Goal: Task Accomplishment & Management: Manage account settings

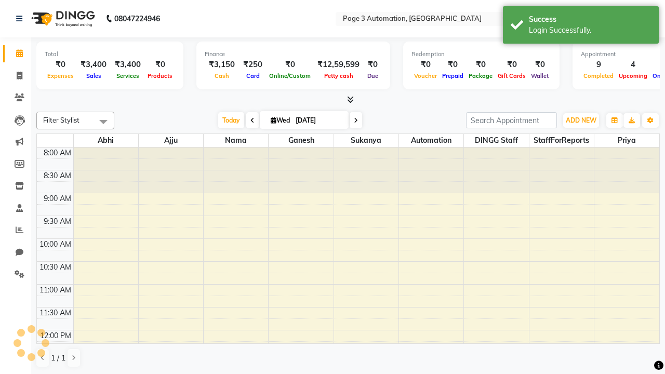
select select "en"
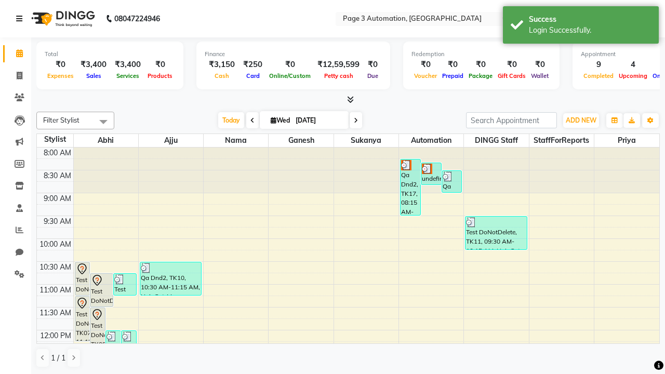
click at [21, 19] on icon at bounding box center [19, 18] width 6 height 7
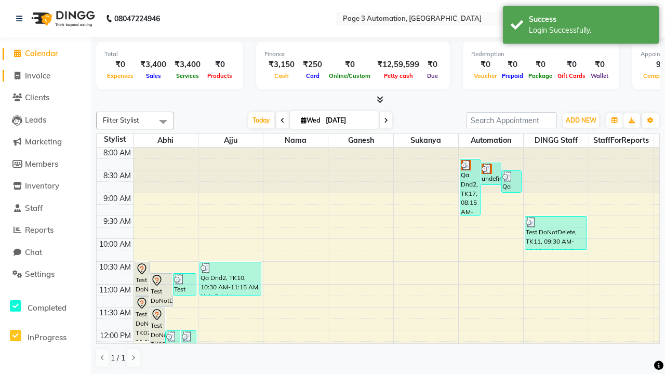
click at [45, 75] on span "Invoice" at bounding box center [37, 76] width 25 height 10
select select "2774"
select select "service"
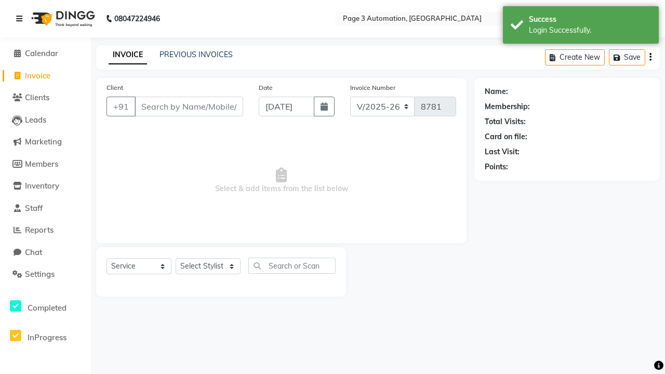
click at [21, 19] on icon at bounding box center [19, 18] width 6 height 7
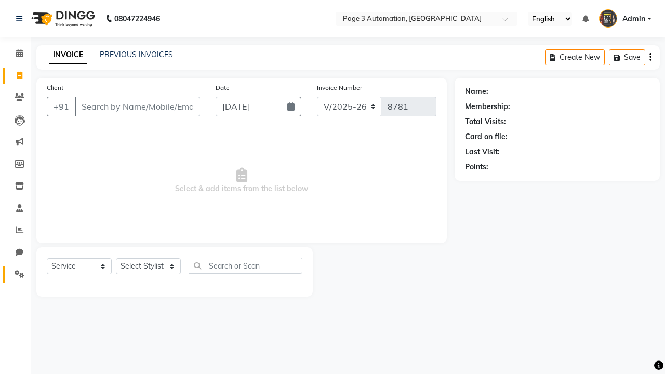
click at [16, 274] on icon at bounding box center [20, 274] width 10 height 8
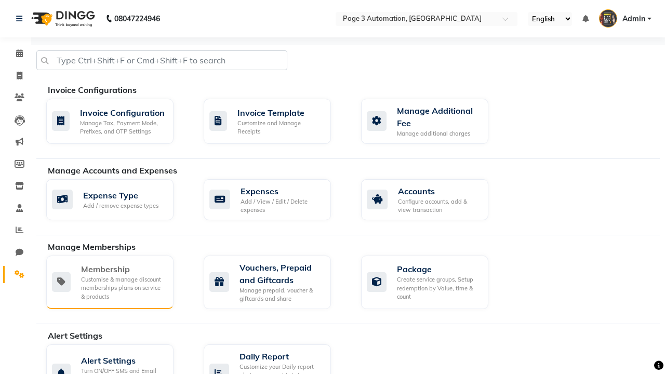
click at [123, 269] on div "Membership" at bounding box center [123, 269] width 84 height 12
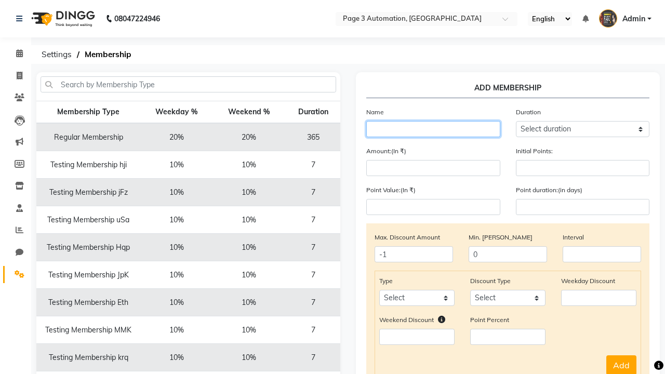
type input "Testing Membership eWTgV"
select select "1: 7"
type input "7"
type input "Testing Membership eWTgV"
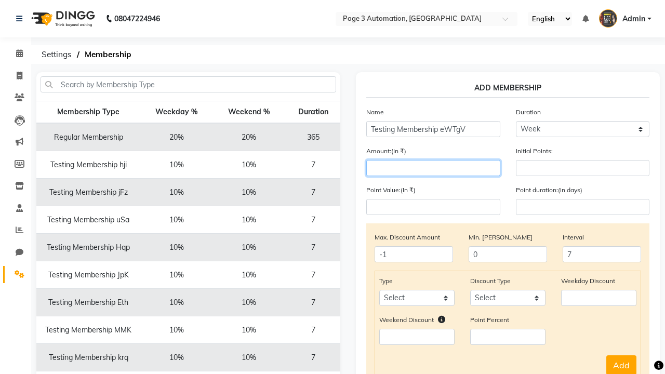
type input "1000"
select select "service"
select select "Percent"
type input "1000"
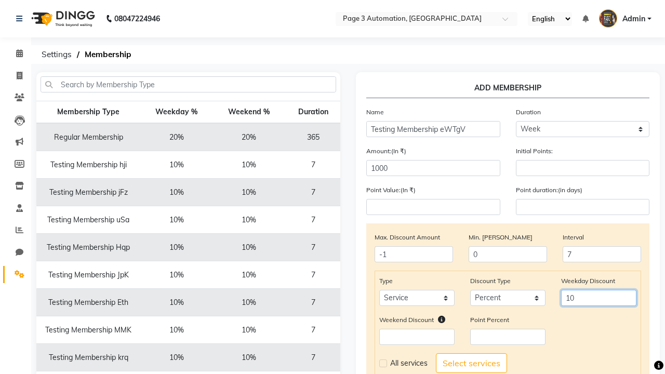
type input "10"
click at [383, 363] on label at bounding box center [383, 363] width 8 height 8
click at [383, 363] on input "checkbox" at bounding box center [382, 363] width 7 height 7
checkbox input "true"
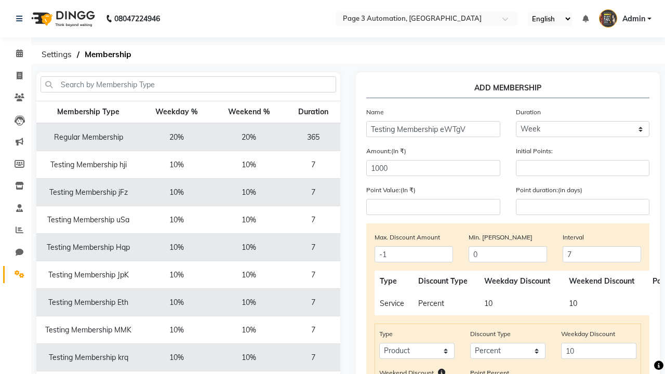
select select
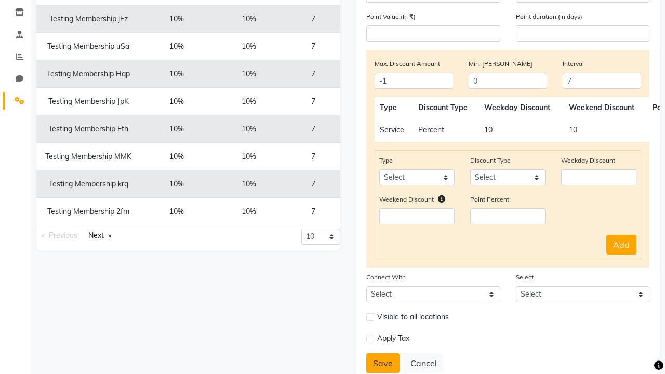
click at [383, 363] on button "Save" at bounding box center [382, 363] width 33 height 20
select select
type input "0"
select select
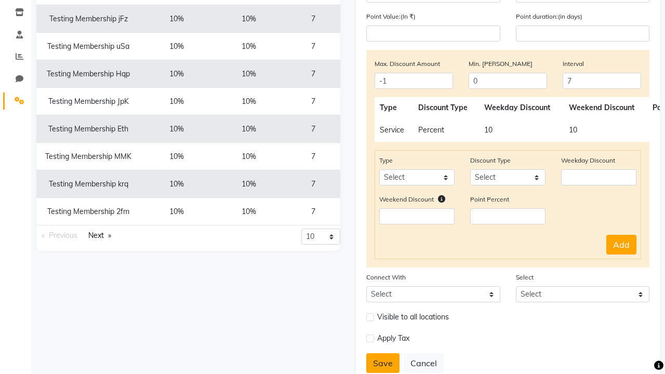
checkbox input "false"
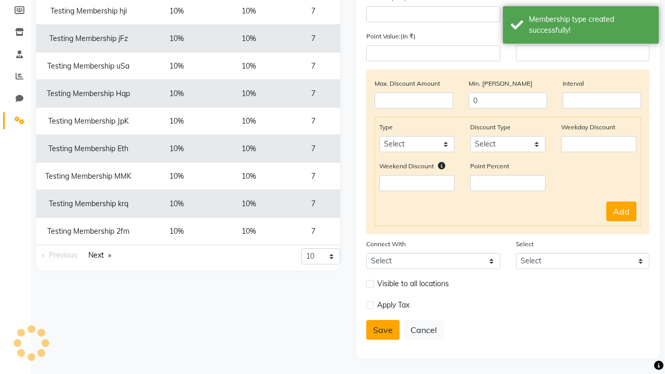
scroll to position [154, 0]
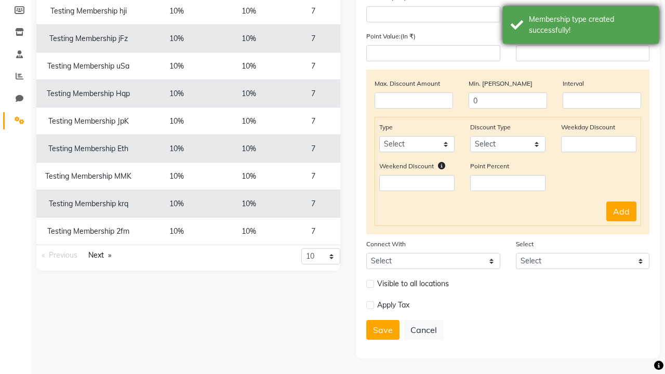
click at [581, 26] on div "Membership type created successfully!" at bounding box center [590, 25] width 122 height 22
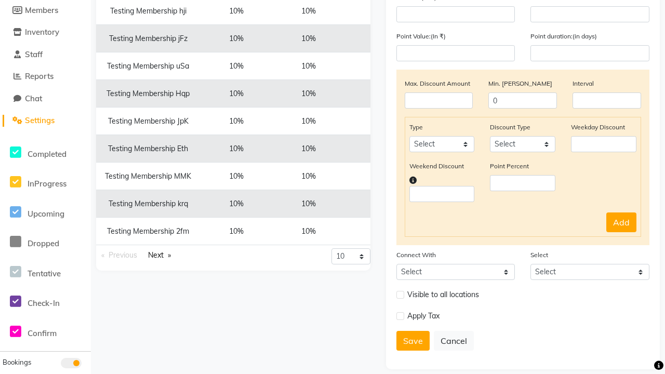
scroll to position [0, 0]
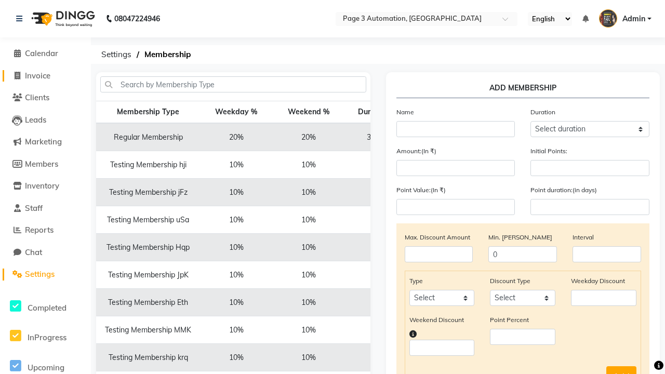
click at [45, 75] on span "Invoice" at bounding box center [37, 76] width 25 height 10
select select "2774"
select select "service"
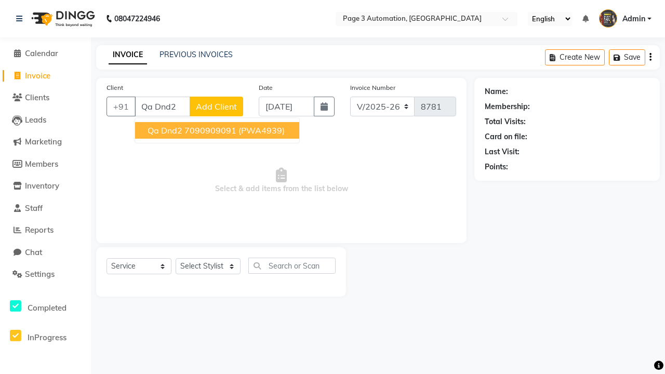
click at [218, 130] on ngb-highlight "7090909091" at bounding box center [210, 130] width 52 height 10
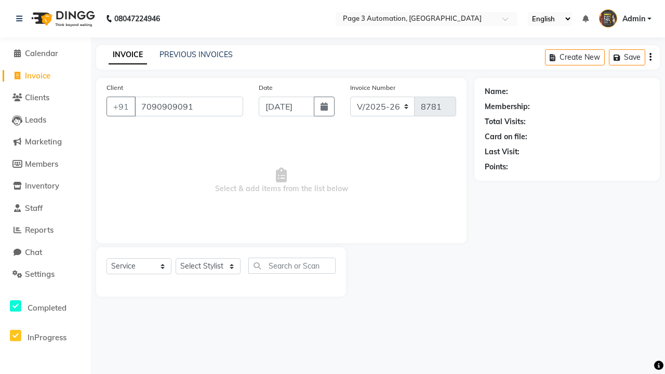
type input "7090909091"
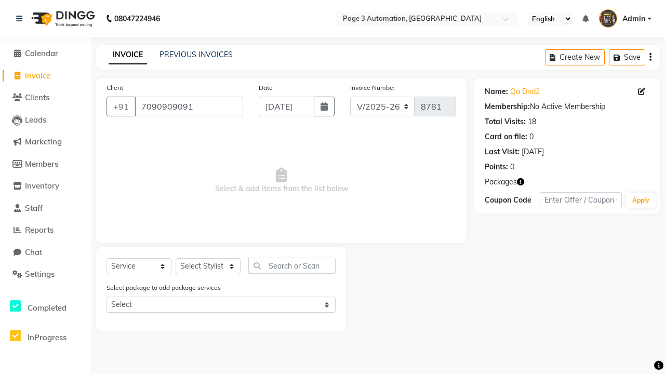
select select "membership"
select select "77829"
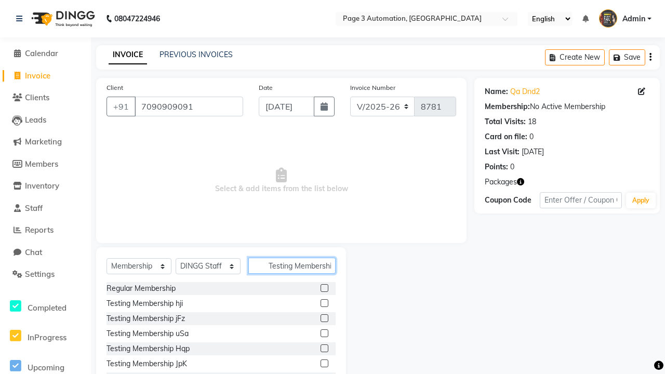
scroll to position [0, 32]
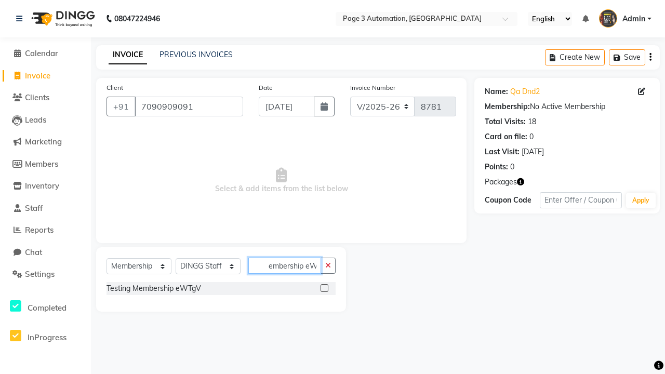
type input "Testing Membership eWTgV"
click at [324, 288] on label at bounding box center [324, 288] width 8 height 8
click at [324, 288] on input "checkbox" at bounding box center [323, 288] width 7 height 7
select select "select"
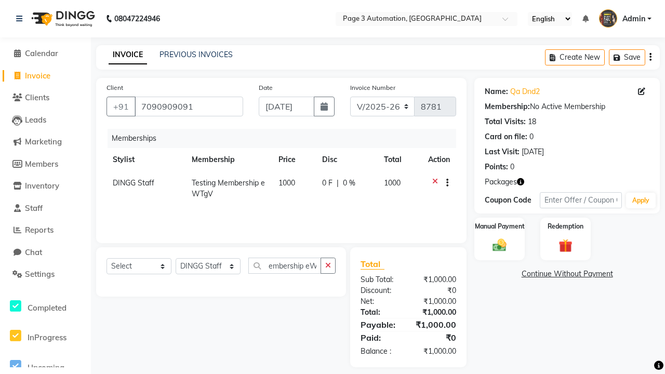
scroll to position [0, 0]
click at [499, 226] on label "Manual Payment" at bounding box center [500, 226] width 52 height 10
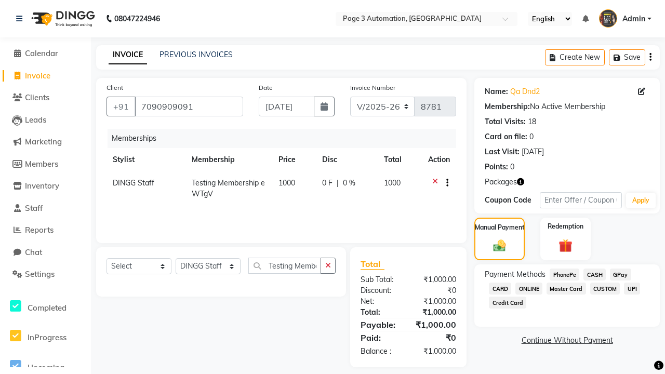
click at [594, 274] on span "CASH" at bounding box center [594, 274] width 22 height 12
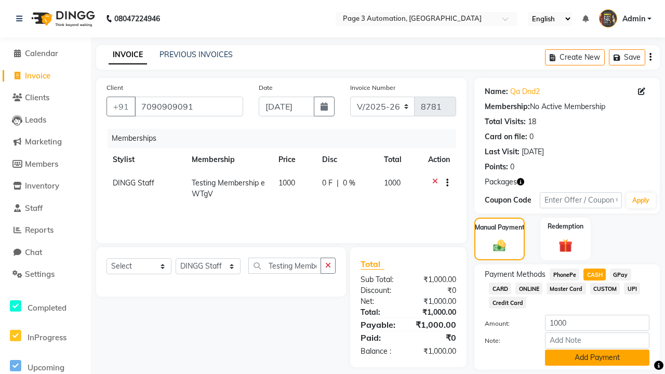
click at [597, 357] on button "Add Payment" at bounding box center [597, 357] width 104 height 16
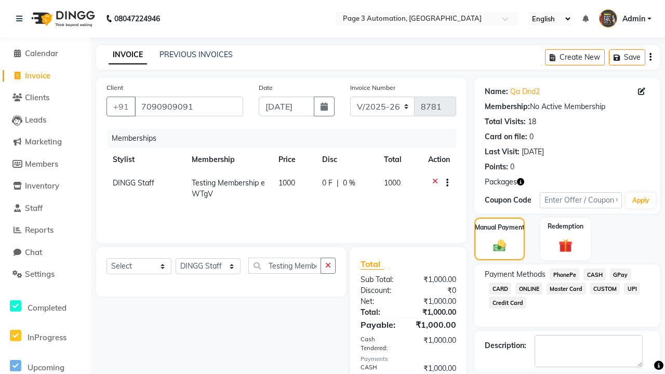
click at [536, 373] on label at bounding box center [536, 381] width 8 height 8
checkbox input "false"
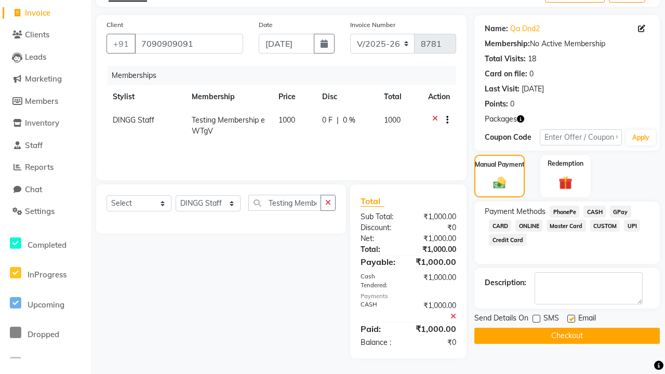
click at [571, 318] on label at bounding box center [571, 319] width 8 height 8
click at [571, 318] on input "checkbox" at bounding box center [570, 319] width 7 height 7
checkbox input "false"
click at [566, 335] on button "Checkout" at bounding box center [566, 336] width 185 height 16
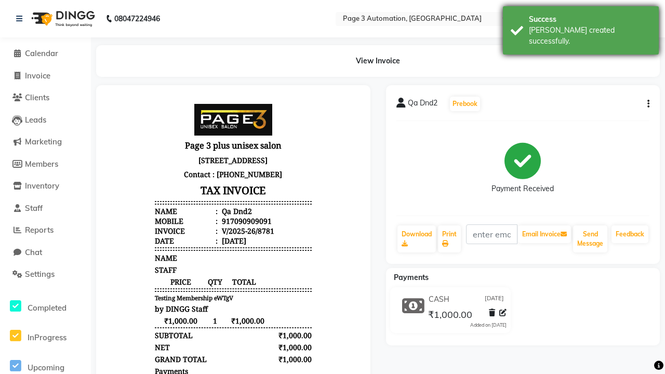
click at [581, 26] on div "[PERSON_NAME] created successfully." at bounding box center [590, 36] width 122 height 22
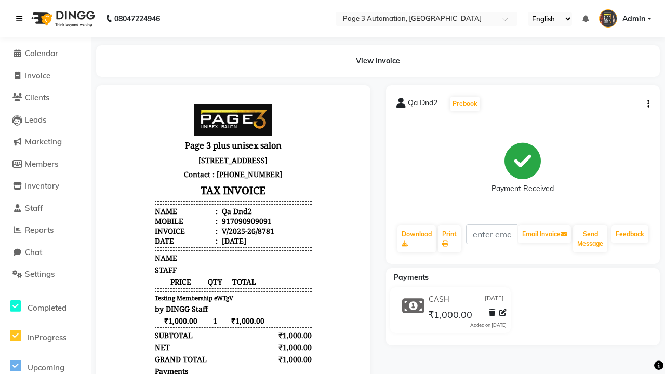
click at [21, 19] on icon at bounding box center [19, 18] width 6 height 7
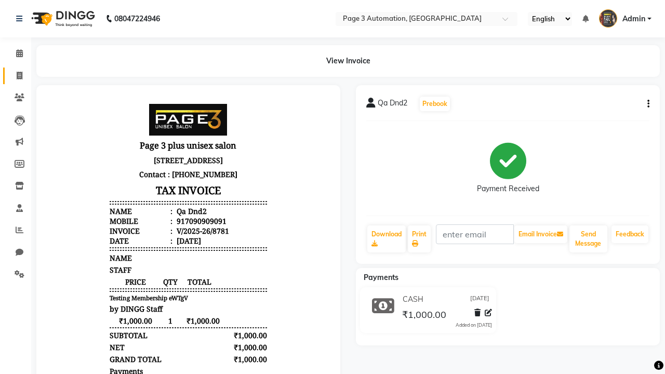
click at [16, 75] on span at bounding box center [19, 76] width 18 height 12
select select "service"
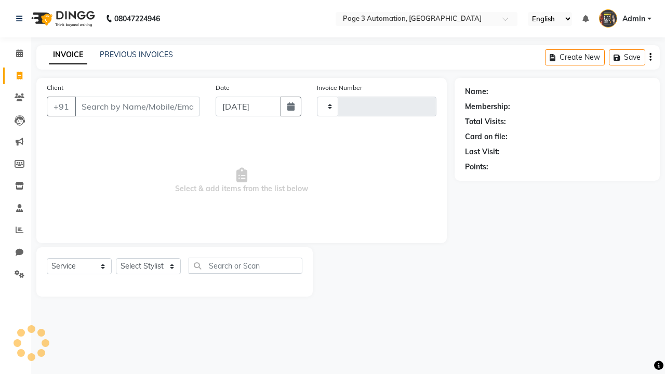
type input "8782"
select select "2774"
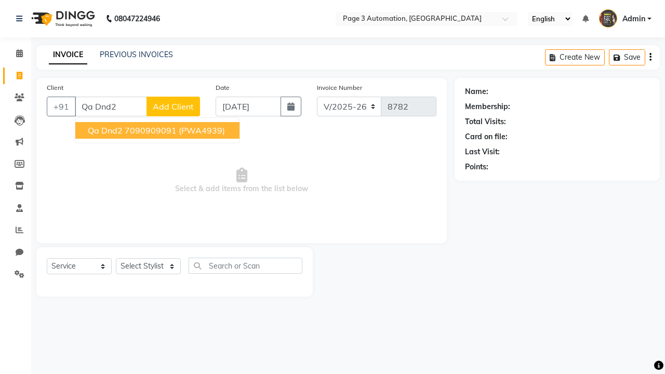
click at [158, 130] on ngb-highlight "7090909091" at bounding box center [151, 130] width 52 height 10
type input "7090909091"
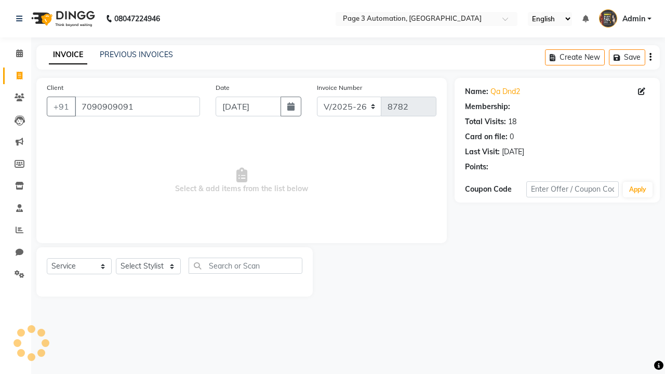
select select "1: Object"
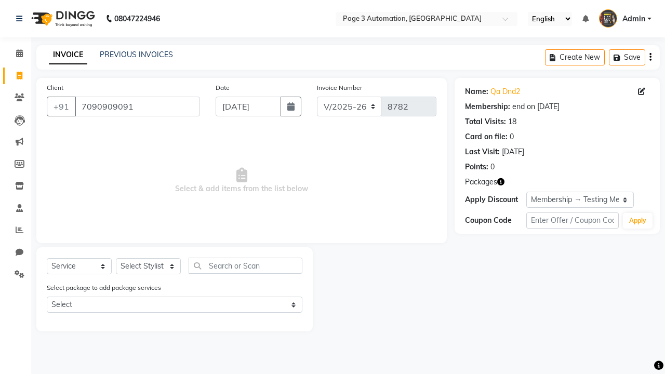
select select "77829"
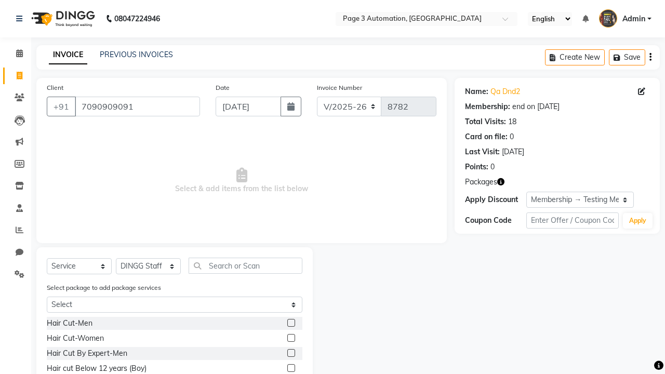
click at [290, 353] on label at bounding box center [291, 353] width 8 height 8
click at [290, 353] on input "checkbox" at bounding box center [290, 353] width 7 height 7
checkbox input "true"
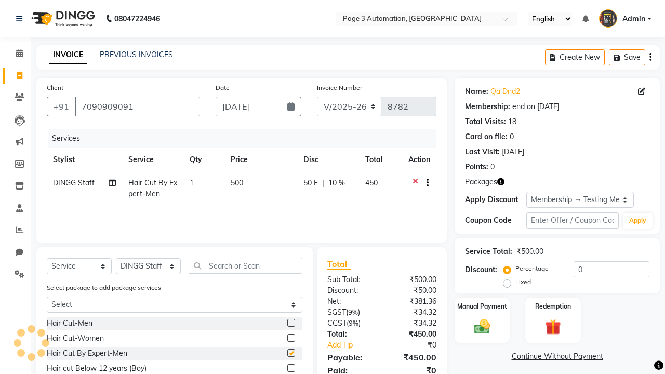
type input "10"
checkbox input "false"
click at [482, 306] on label "Manual Payment" at bounding box center [482, 306] width 52 height 10
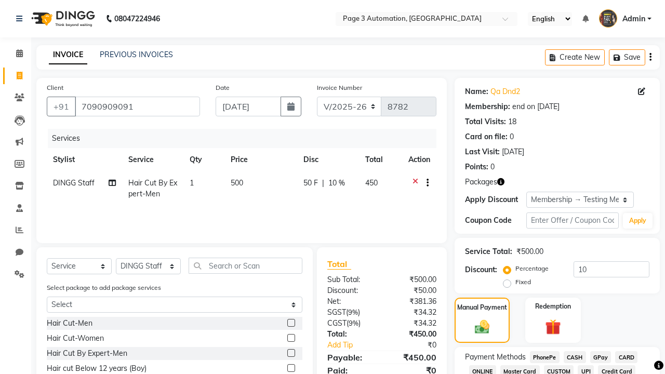
click at [574, 357] on span "CASH" at bounding box center [574, 357] width 22 height 12
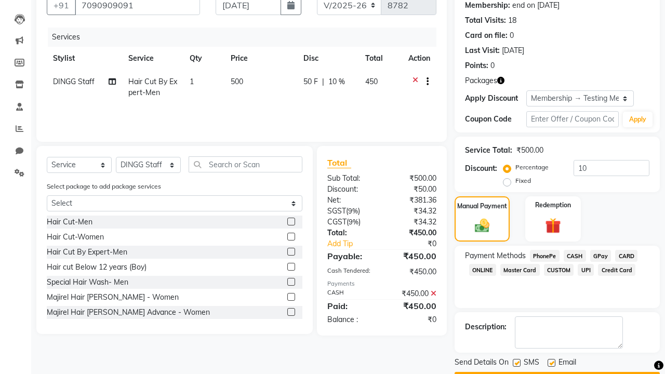
click at [516, 362] on label at bounding box center [516, 363] width 8 height 8
click at [516, 362] on input "checkbox" at bounding box center [515, 363] width 7 height 7
checkbox input "false"
click at [551, 362] on label at bounding box center [551, 363] width 8 height 8
click at [551, 362] on input "checkbox" at bounding box center [550, 363] width 7 height 7
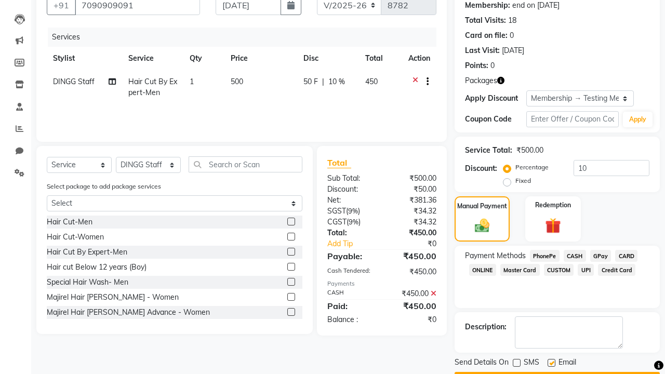
checkbox input "false"
click at [557, 372] on button "Checkout" at bounding box center [556, 380] width 205 height 16
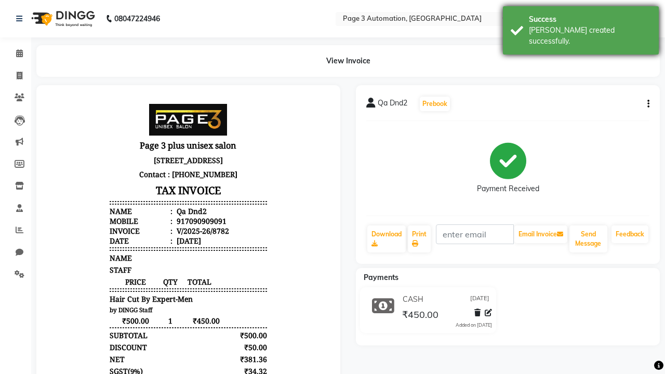
click at [581, 26] on div "[PERSON_NAME] created successfully." at bounding box center [590, 36] width 122 height 22
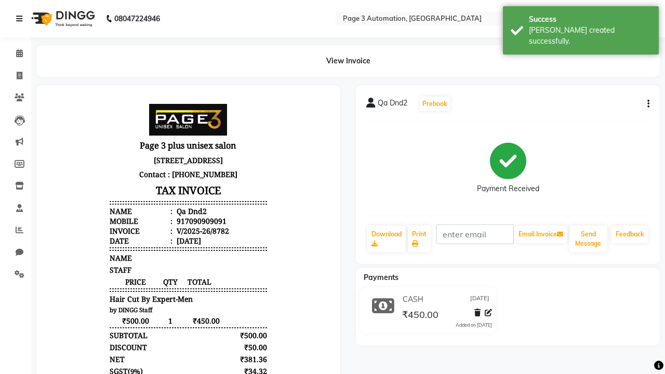
click at [21, 19] on icon at bounding box center [19, 18] width 6 height 7
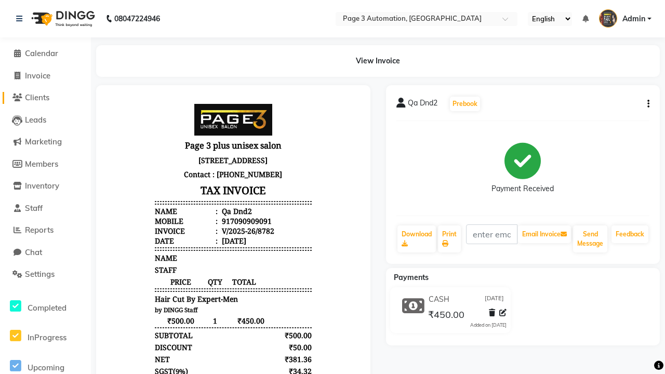
click at [45, 98] on span "Clients" at bounding box center [37, 97] width 24 height 10
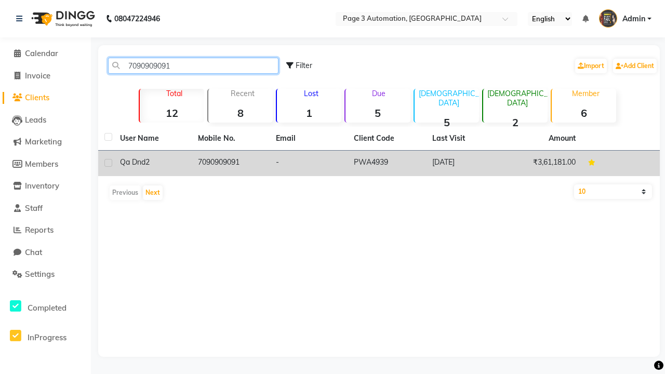
type input "7090909091"
click at [231, 163] on td "7090909091" at bounding box center [231, 163] width 78 height 25
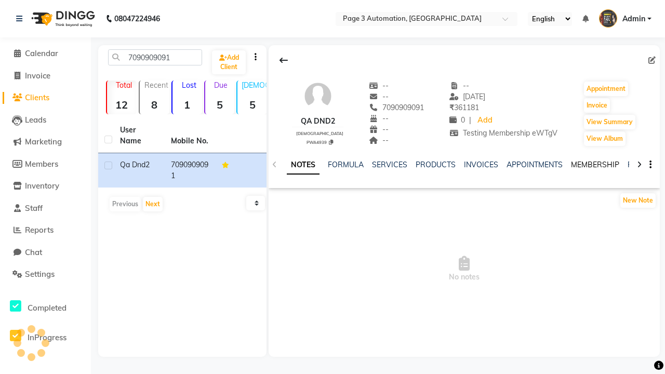
click at [595, 165] on link "MEMBERSHIP" at bounding box center [595, 164] width 48 height 9
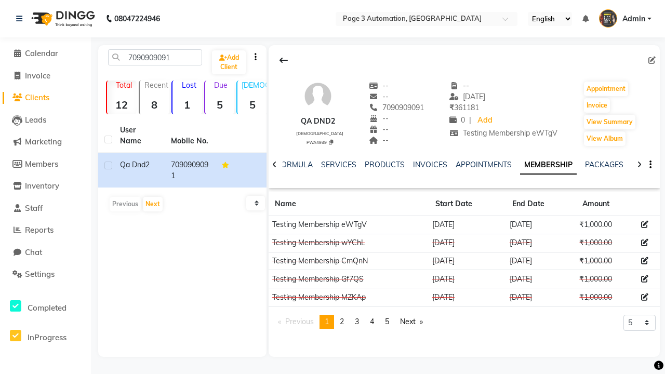
click at [645, 224] on icon at bounding box center [644, 224] width 7 height 7
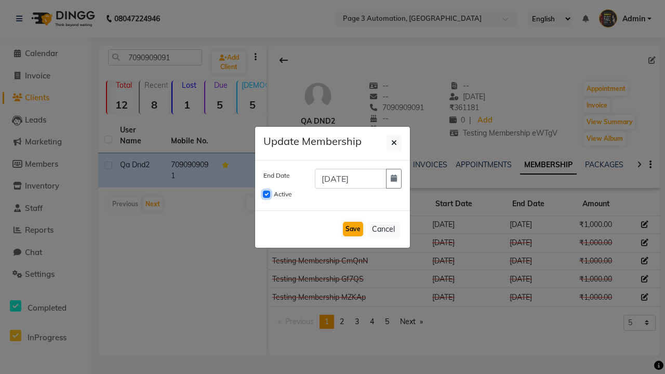
click at [266, 194] on input "Active" at bounding box center [266, 194] width 7 height 7
checkbox input "false"
click at [353, 229] on button "Save" at bounding box center [353, 229] width 20 height 15
checkbox input "false"
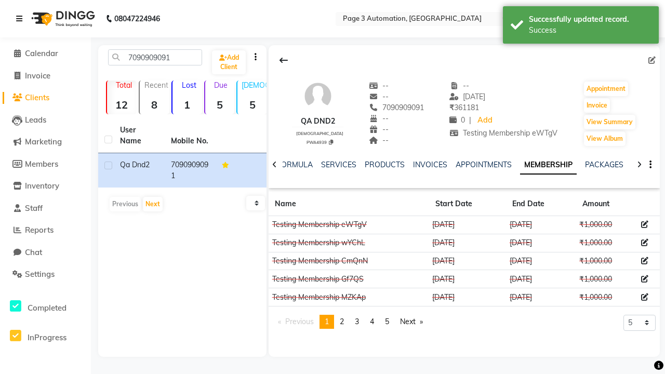
click at [581, 26] on div "Success" at bounding box center [590, 30] width 122 height 11
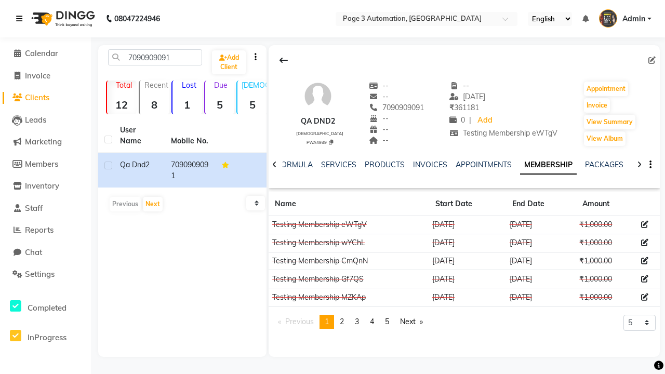
click at [21, 19] on icon at bounding box center [19, 18] width 6 height 7
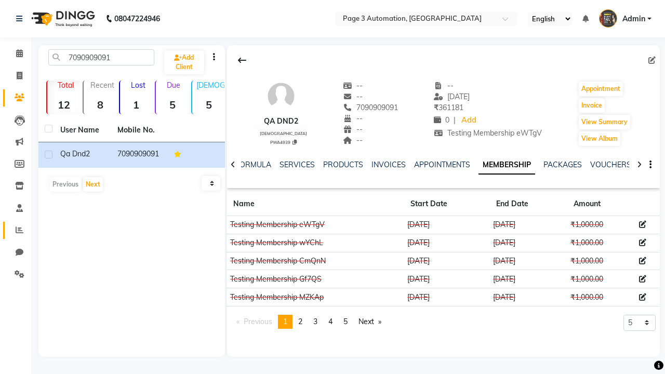
click at [16, 230] on icon at bounding box center [20, 230] width 8 height 8
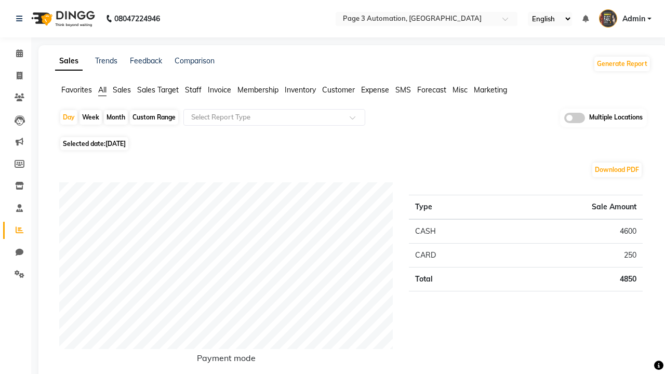
type input "Invoice"
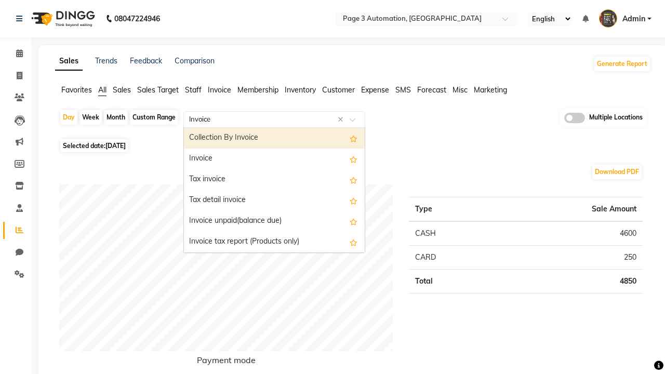
click at [274, 159] on div "Invoice" at bounding box center [274, 159] width 181 height 21
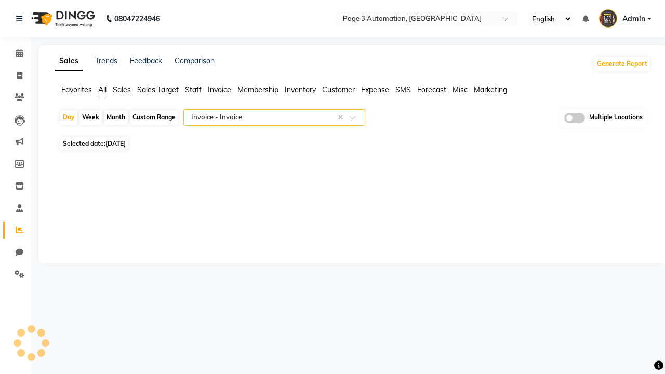
select select "full_report"
select select "csv"
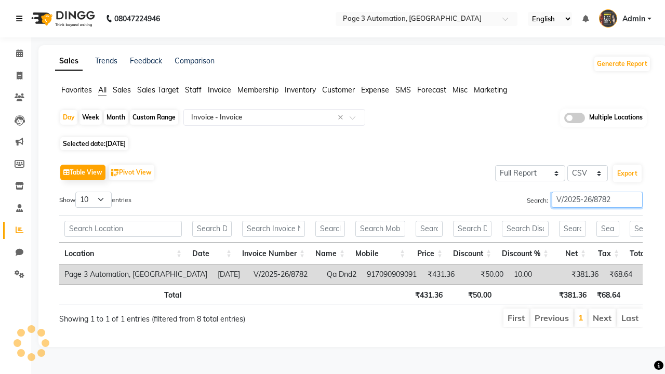
type input "V/2025-26/8782"
click at [21, 19] on icon at bounding box center [19, 18] width 6 height 7
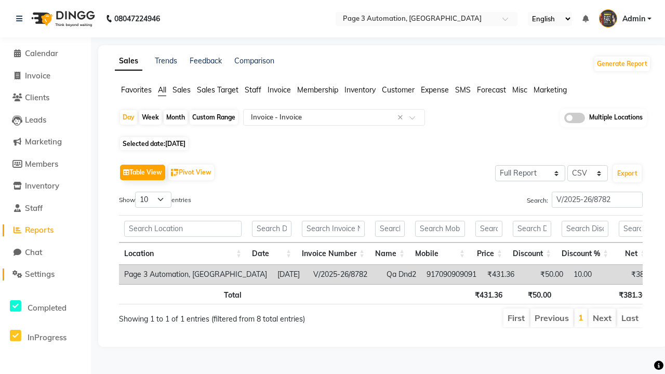
click at [45, 274] on span "Settings" at bounding box center [40, 274] width 30 height 10
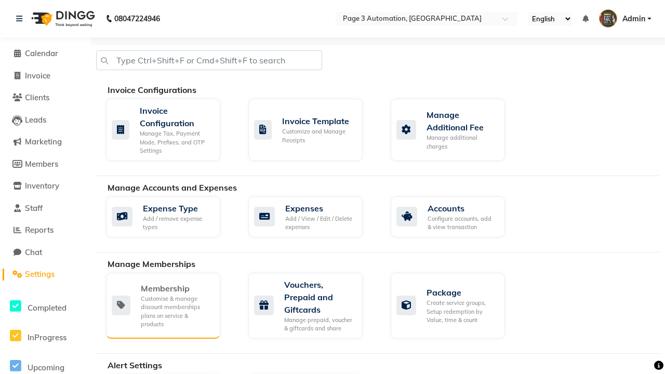
click at [176, 288] on div "Membership" at bounding box center [176, 288] width 71 height 12
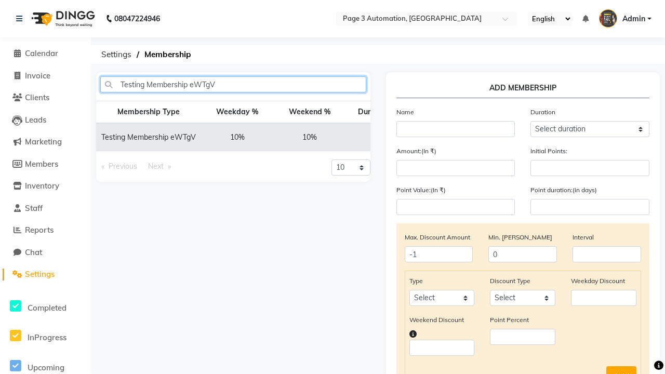
type input "Testing Membership eWTgV"
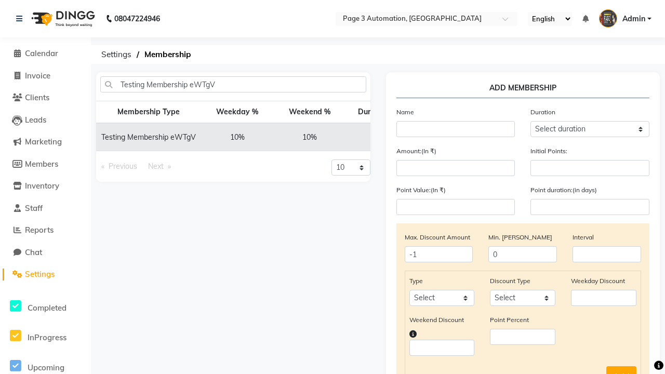
click at [490, 137] on icon at bounding box center [493, 137] width 6 height 6
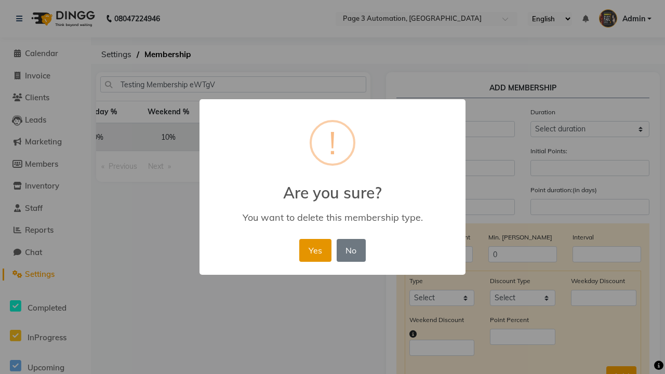
click at [315, 250] on button "Yes" at bounding box center [315, 250] width 32 height 23
